Goal: Task Accomplishment & Management: Manage account settings

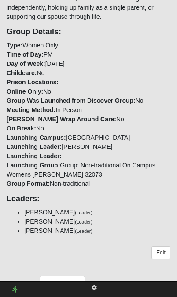
scroll to position [335, 0]
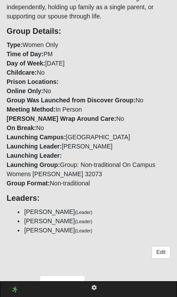
click at [68, 276] on link "Attendance" at bounding box center [62, 285] width 45 height 18
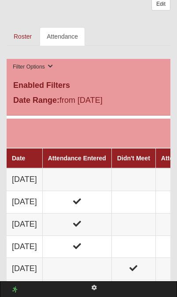
scroll to position [585, 0]
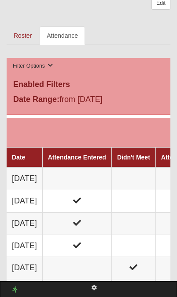
click at [149, 167] on td at bounding box center [133, 178] width 44 height 22
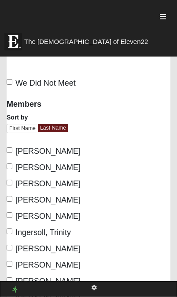
click at [11, 84] on input "We Did Not Meet" at bounding box center [10, 82] width 6 height 6
checkbox input "true"
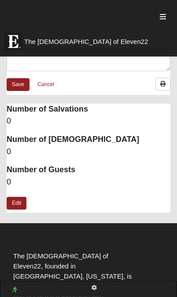
scroll to position [318, 0]
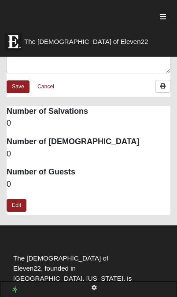
click at [12, 88] on link "Save" at bounding box center [18, 86] width 23 height 13
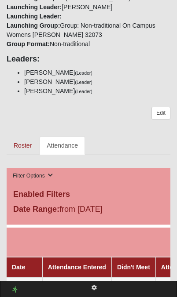
scroll to position [478, 0]
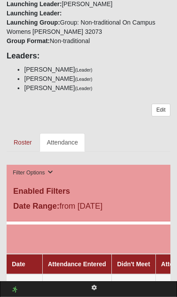
click at [20, 133] on link "Roster" at bounding box center [23, 142] width 32 height 18
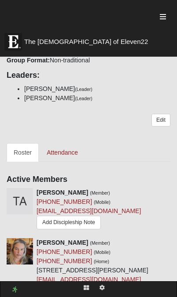
scroll to position [805, 0]
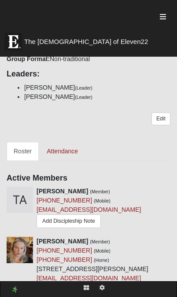
click at [165, 113] on link "Edit" at bounding box center [160, 119] width 19 height 13
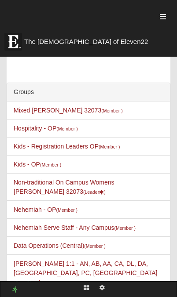
click at [25, 182] on link "Non-traditional On Campus Womens Vanek 32073 (Leader )" at bounding box center [64, 187] width 101 height 16
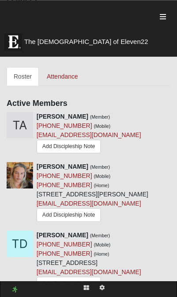
scroll to position [880, 0]
click at [172, 163] on link at bounding box center [174, 166] width 6 height 7
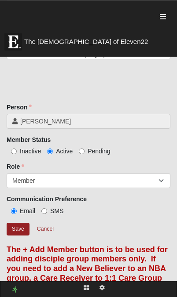
scroll to position [322, 0]
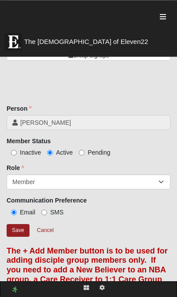
click at [16, 150] on input "Inactive" at bounding box center [14, 153] width 6 height 6
radio input "true"
click at [17, 224] on input "Save" at bounding box center [18, 230] width 23 height 13
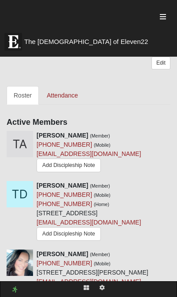
scroll to position [862, 0]
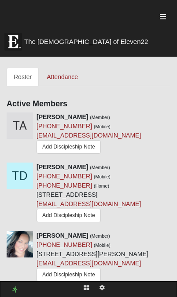
click at [172, 233] on icon at bounding box center [174, 236] width 6 height 6
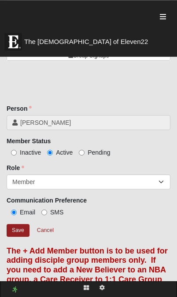
scroll to position [321, 0]
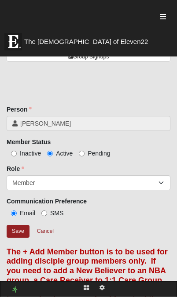
click at [15, 151] on input "Inactive" at bounding box center [14, 154] width 6 height 6
radio input "true"
click at [20, 225] on input "Save" at bounding box center [18, 231] width 23 height 13
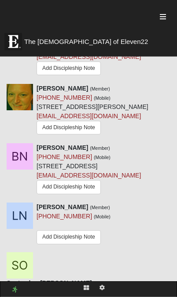
scroll to position [1458, 0]
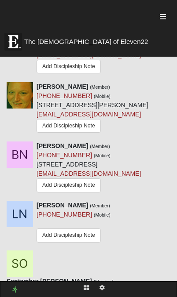
click at [171, 149] on icon at bounding box center [174, 146] width 6 height 6
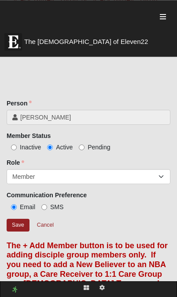
scroll to position [324, 0]
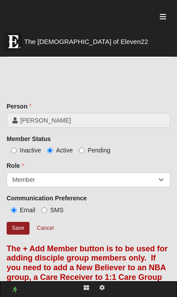
click at [17, 148] on input "Inactive" at bounding box center [14, 151] width 6 height 6
radio input "true"
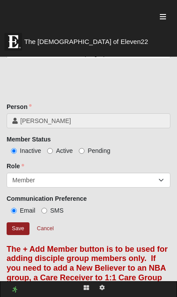
scroll to position [355, 0]
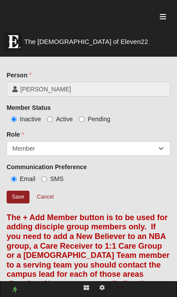
click at [18, 191] on input "Save" at bounding box center [18, 197] width 23 height 13
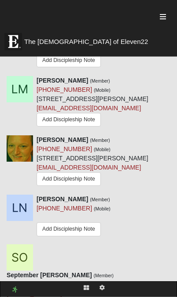
scroll to position [1407, 0]
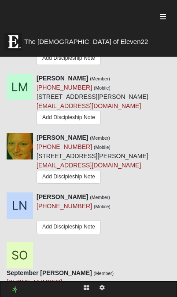
click at [173, 200] on icon at bounding box center [174, 197] width 6 height 6
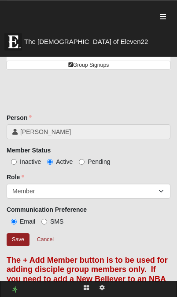
scroll to position [312, 0]
click at [47, 233] on link "Cancel" at bounding box center [45, 240] width 28 height 14
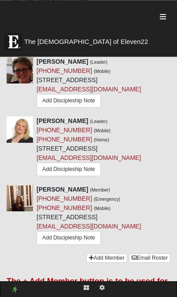
scroll to position [1866, 0]
click at [94, 263] on link "Add Member" at bounding box center [106, 258] width 41 height 9
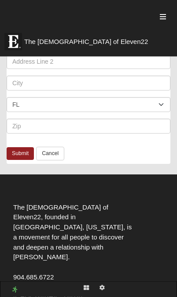
scroll to position [585, 0]
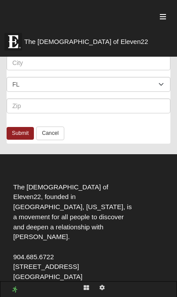
click at [48, 136] on link "Cancel" at bounding box center [50, 134] width 28 height 14
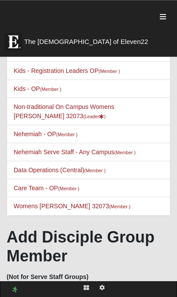
scroll to position [0, 0]
